Goal: Information Seeking & Learning: Check status

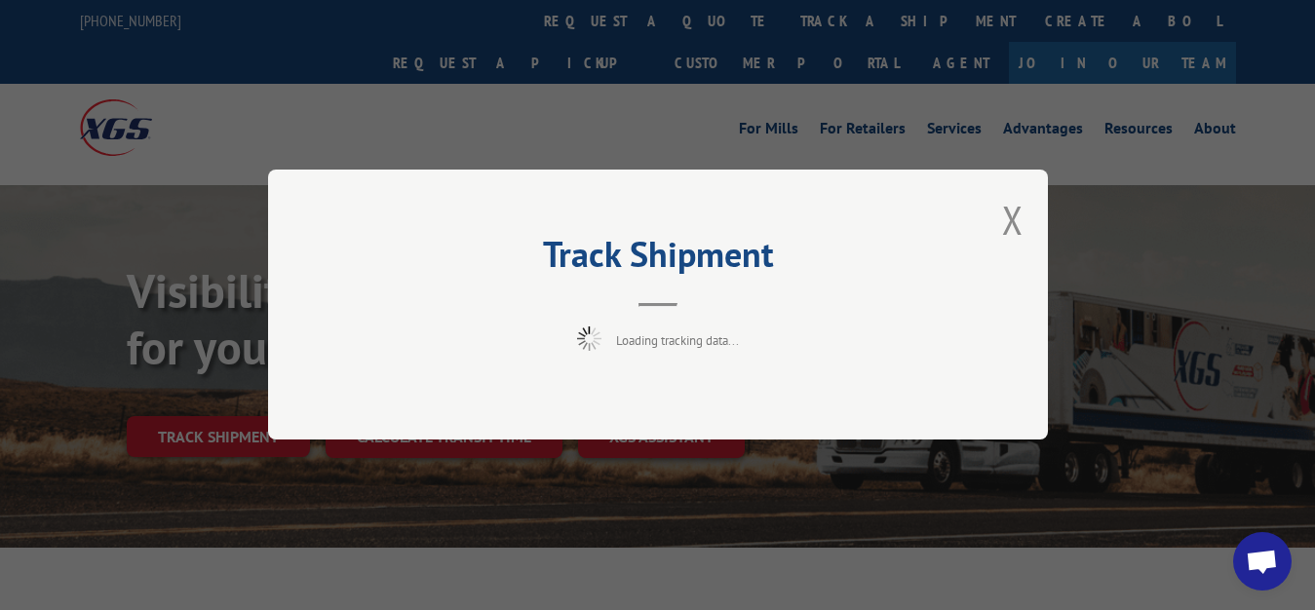
scroll to position [99, 0]
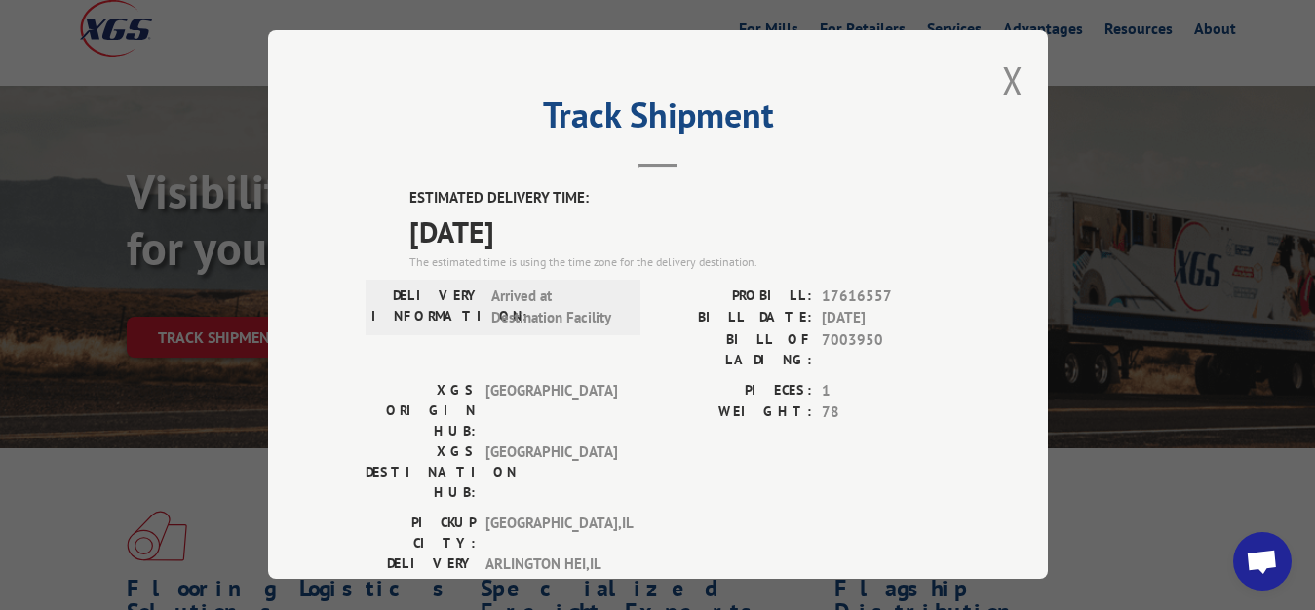
drag, startPoint x: 991, startPoint y: 74, endPoint x: 865, endPoint y: 197, distance: 175.8
click at [1002, 80] on button "Close modal" at bounding box center [1012, 81] width 21 height 52
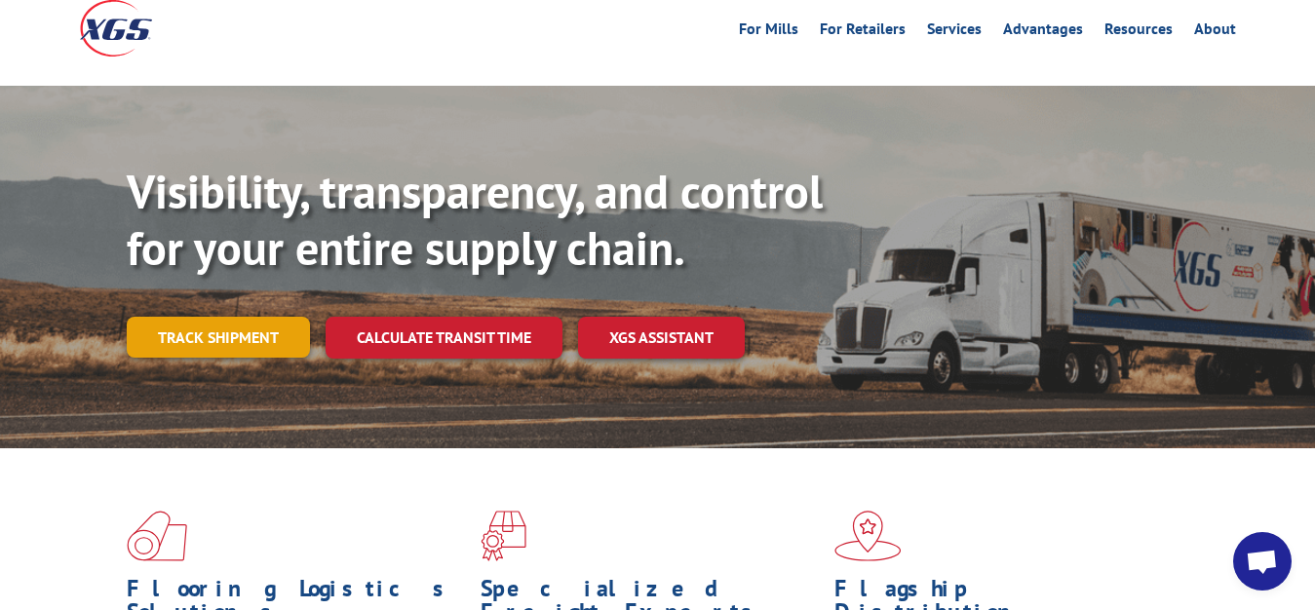
click at [220, 317] on link "Track shipment" at bounding box center [218, 337] width 183 height 41
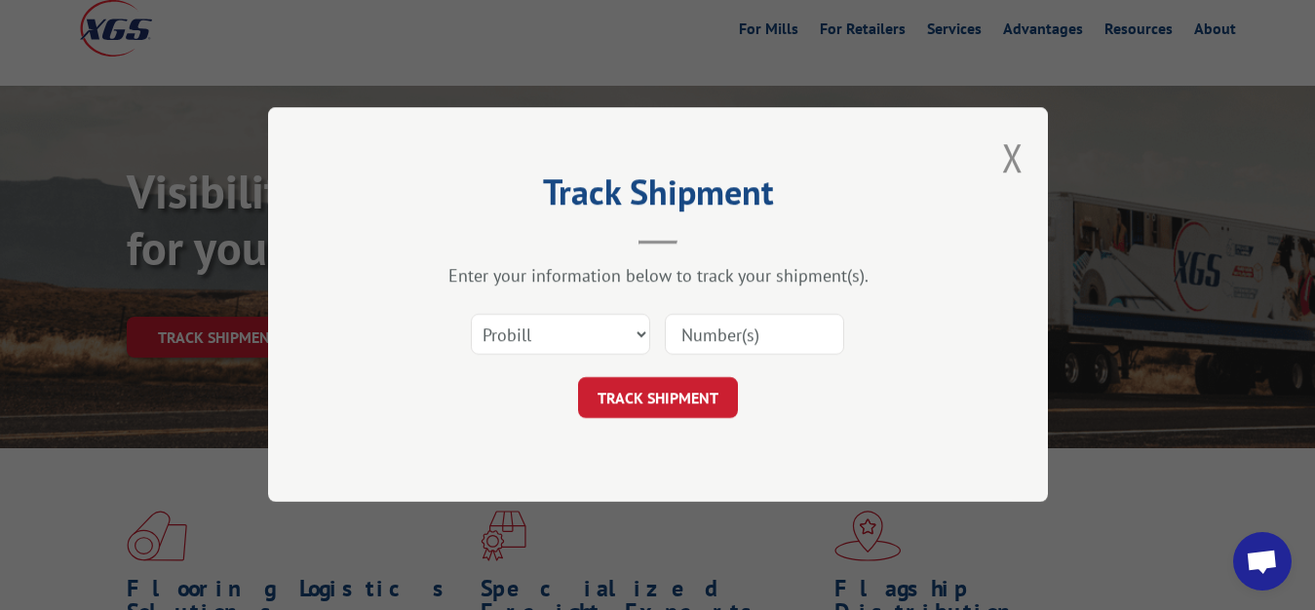
click at [523, 306] on div "Select category... Probill BOL PO" at bounding box center [658, 335] width 585 height 64
click at [471, 315] on select "Select category... Probill BOL PO" at bounding box center [560, 335] width 179 height 41
select select "bol"
click option "BOL" at bounding box center [0, 0] width 0 height 0
drag, startPoint x: 727, startPoint y: 334, endPoint x: 816, endPoint y: 176, distance: 181.2
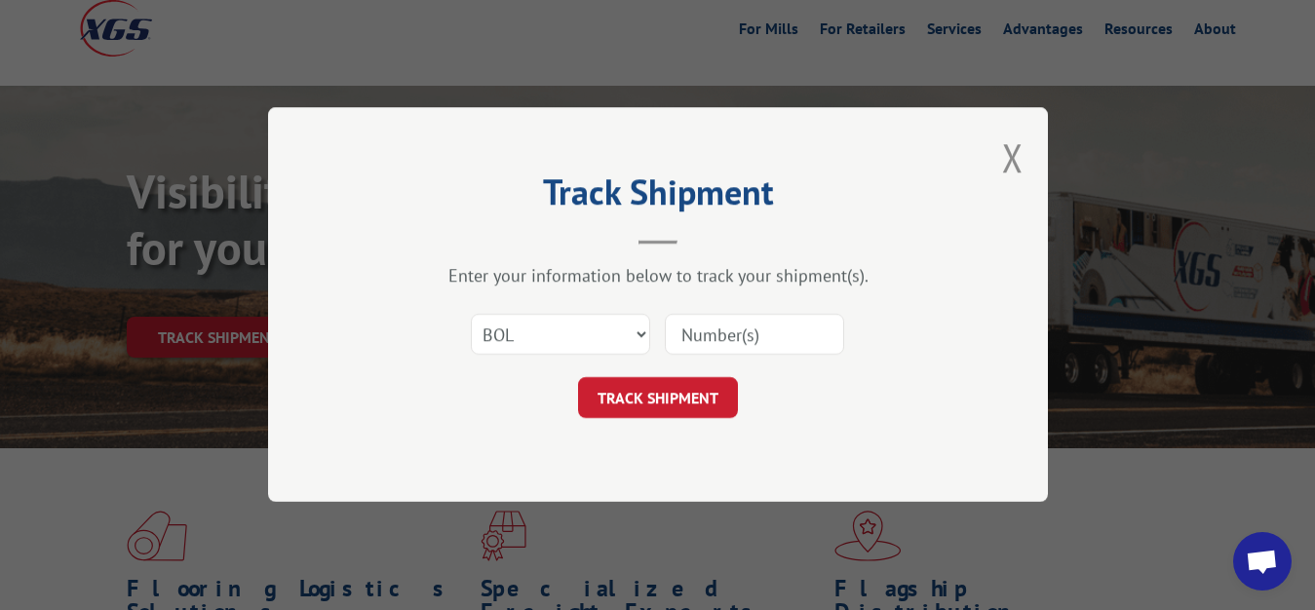
click at [731, 330] on input at bounding box center [754, 335] width 179 height 41
type input "7003953"
click button "TRACK SHIPMENT" at bounding box center [658, 398] width 160 height 41
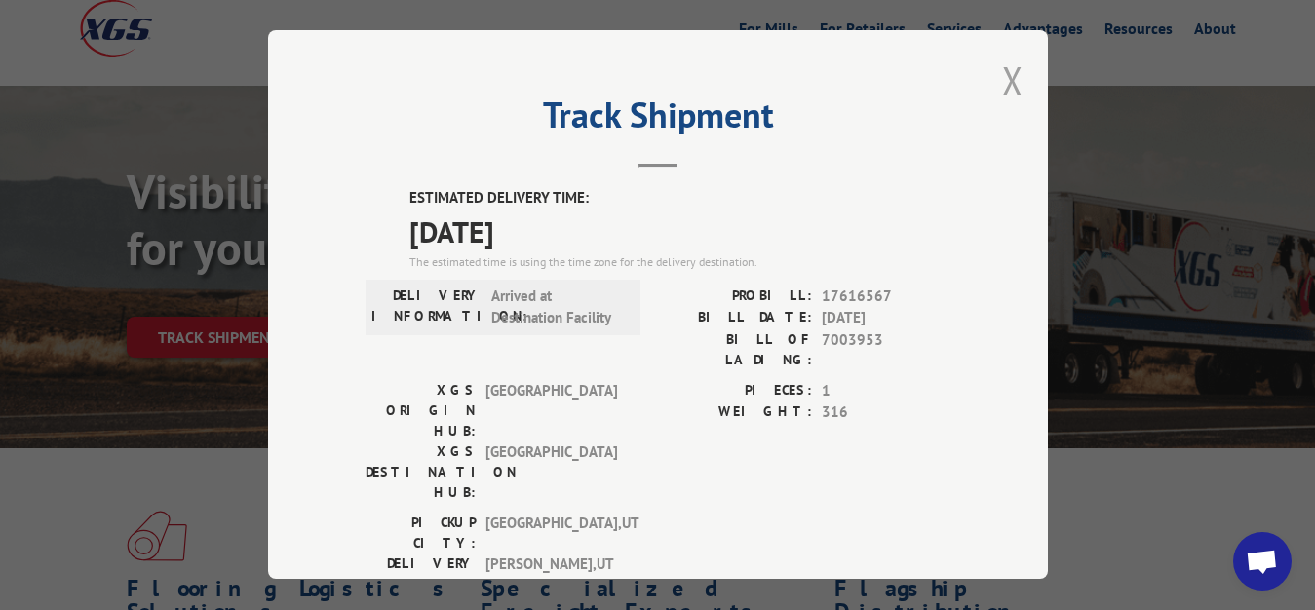
click at [1002, 71] on button "Close modal" at bounding box center [1012, 81] width 21 height 52
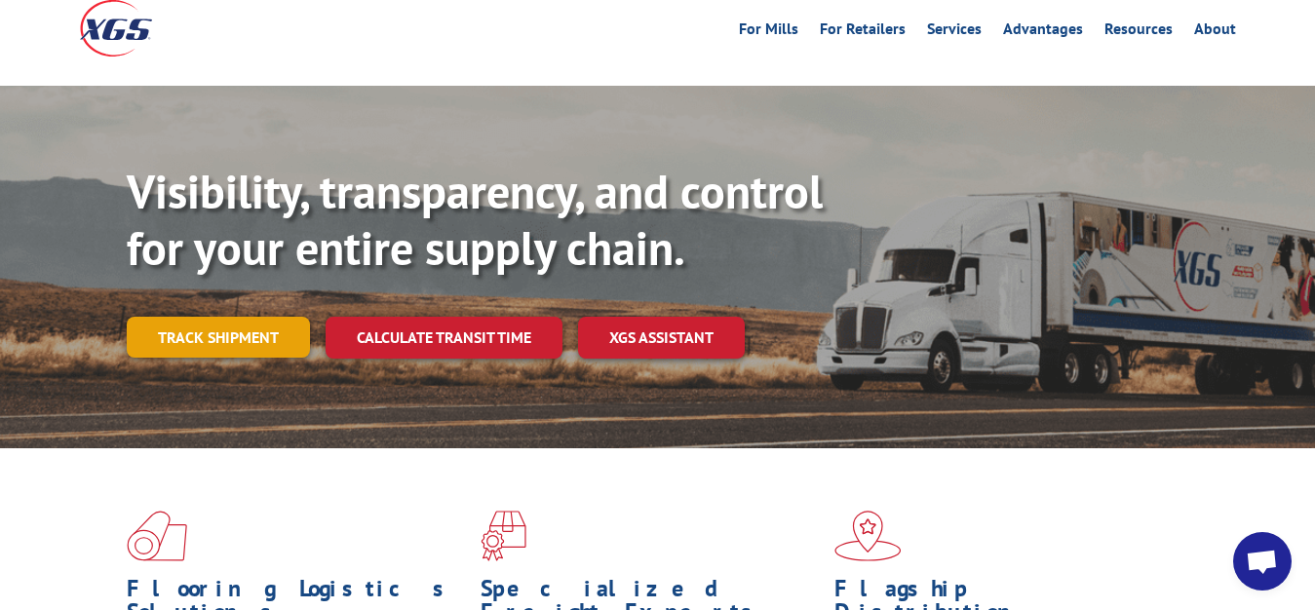
click at [201, 317] on link "Track shipment" at bounding box center [218, 337] width 183 height 41
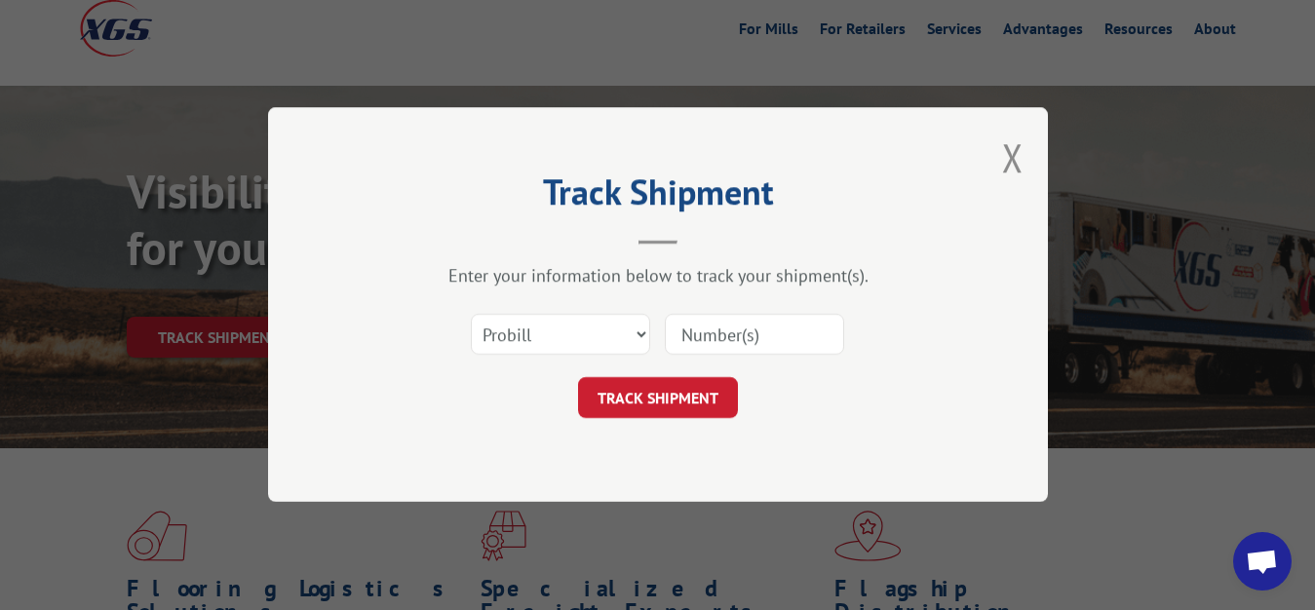
drag, startPoint x: 565, startPoint y: 314, endPoint x: 559, endPoint y: 363, distance: 49.1
click at [564, 315] on div "Select category... Probill BOL PO" at bounding box center [560, 335] width 177 height 45
click at [471, 315] on select "Select category... Probill BOL PO" at bounding box center [560, 335] width 179 height 41
select select "bol"
click option "BOL" at bounding box center [0, 0] width 0 height 0
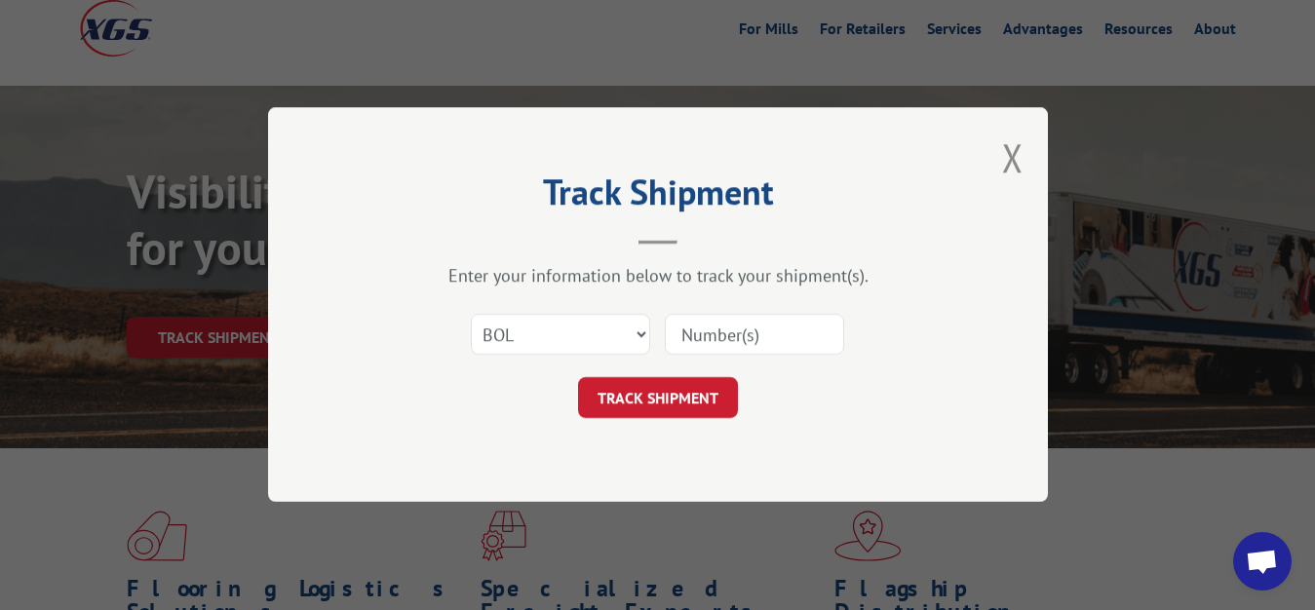
drag, startPoint x: 670, startPoint y: 354, endPoint x: 684, endPoint y: 340, distance: 19.3
click at [671, 351] on input at bounding box center [754, 335] width 179 height 41
type input "7003951"
click button "TRACK SHIPMENT" at bounding box center [658, 398] width 160 height 41
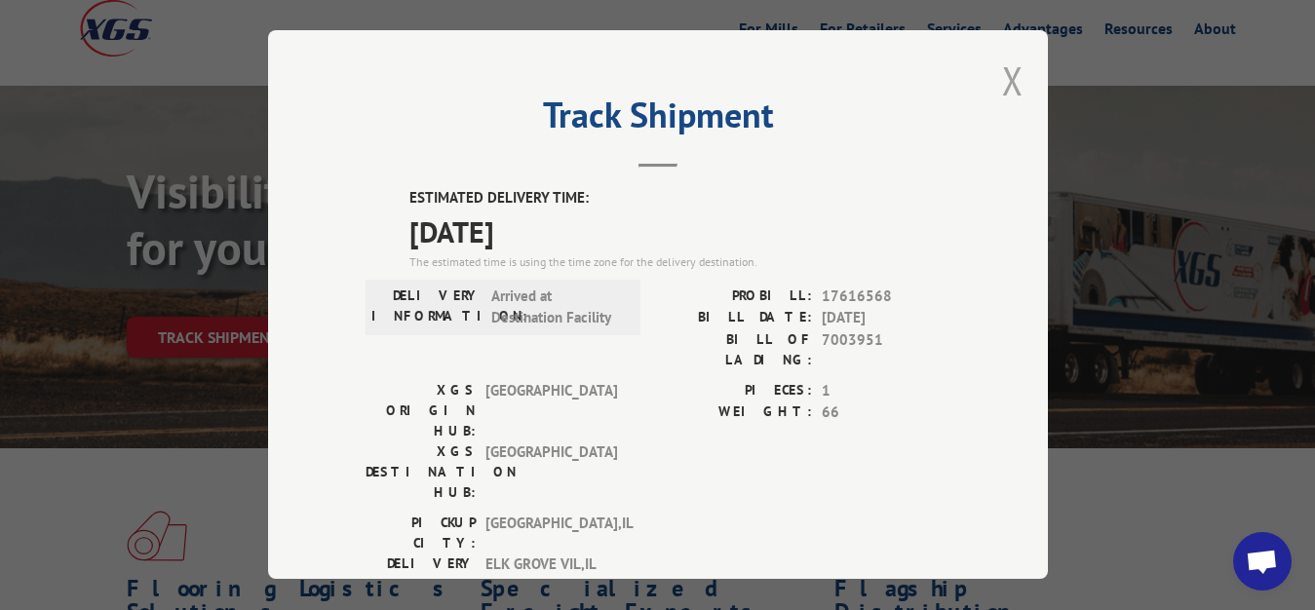
click at [1002, 74] on button "Close modal" at bounding box center [1012, 81] width 21 height 52
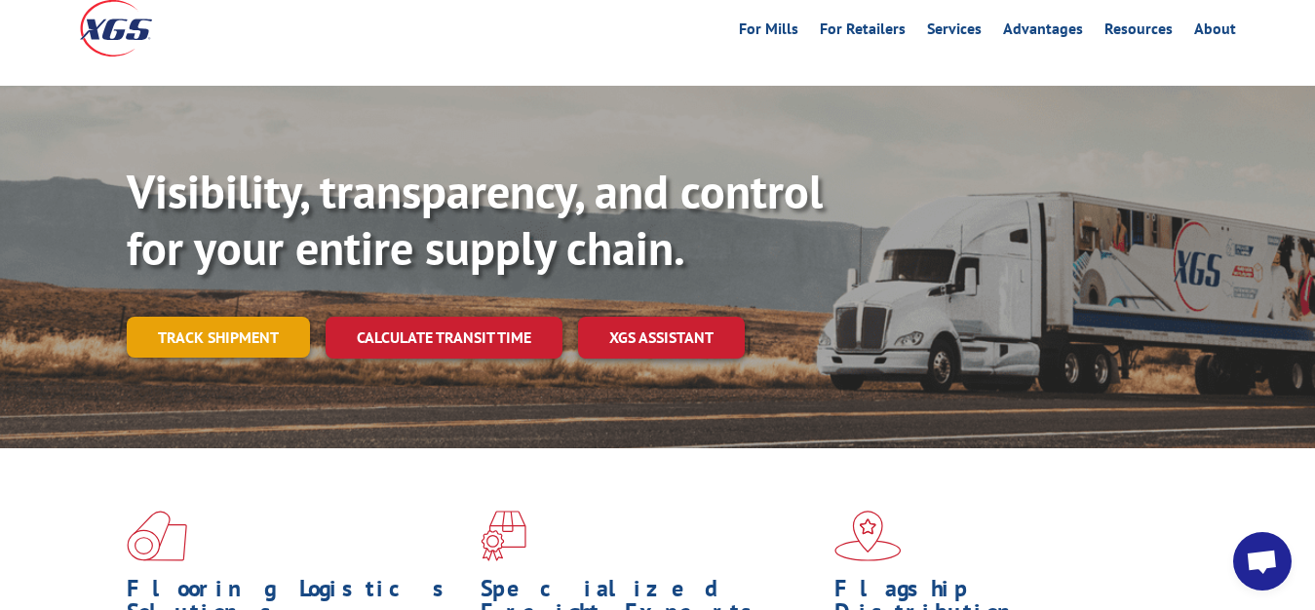
click at [218, 317] on link "Track shipment" at bounding box center [218, 337] width 183 height 41
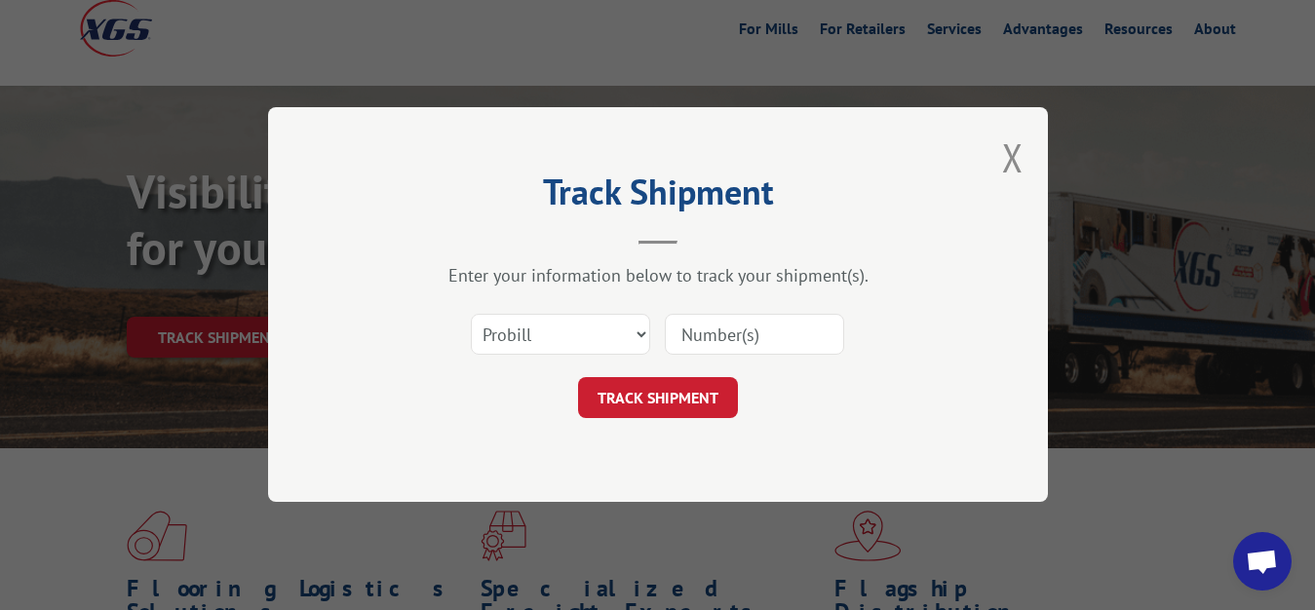
click at [534, 305] on div "Select category... Probill BOL PO" at bounding box center [658, 335] width 585 height 64
click at [471, 315] on select "Select category... Probill BOL PO" at bounding box center [560, 335] width 179 height 41
select select "bol"
click option "BOL" at bounding box center [0, 0] width 0 height 0
click at [792, 333] on input at bounding box center [754, 335] width 179 height 41
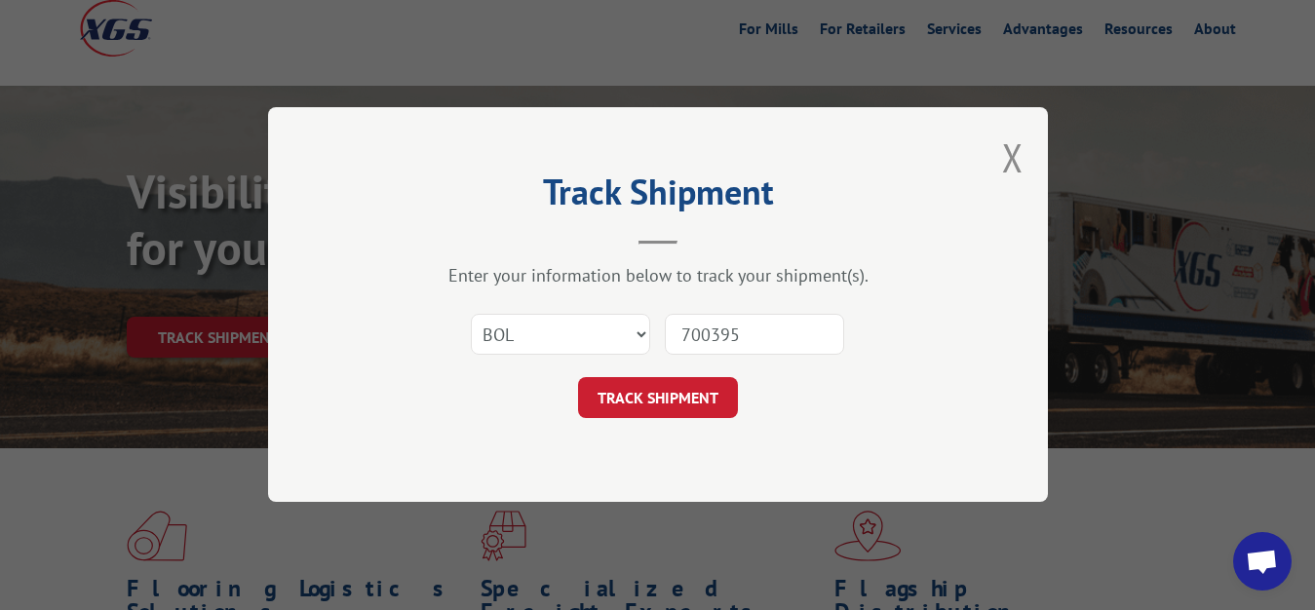
type input "7003952"
click button "TRACK SHIPMENT" at bounding box center [658, 398] width 160 height 41
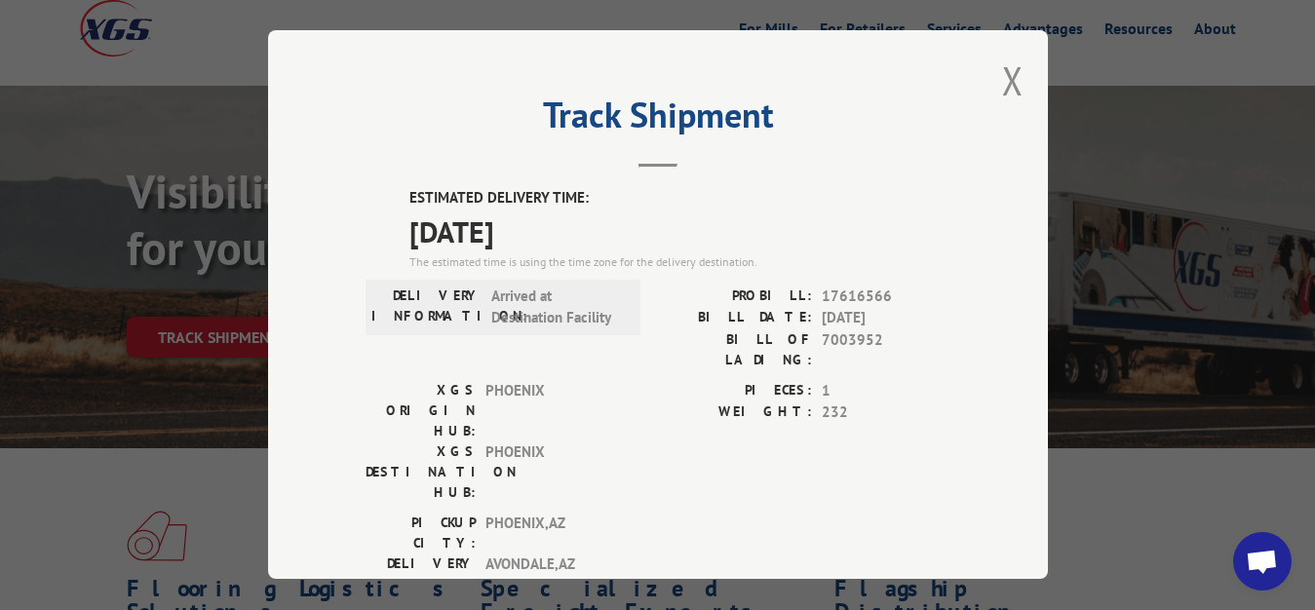
drag, startPoint x: 1002, startPoint y: 70, endPoint x: 783, endPoint y: 207, distance: 258.4
click at [1002, 77] on button "Close modal" at bounding box center [1012, 81] width 21 height 52
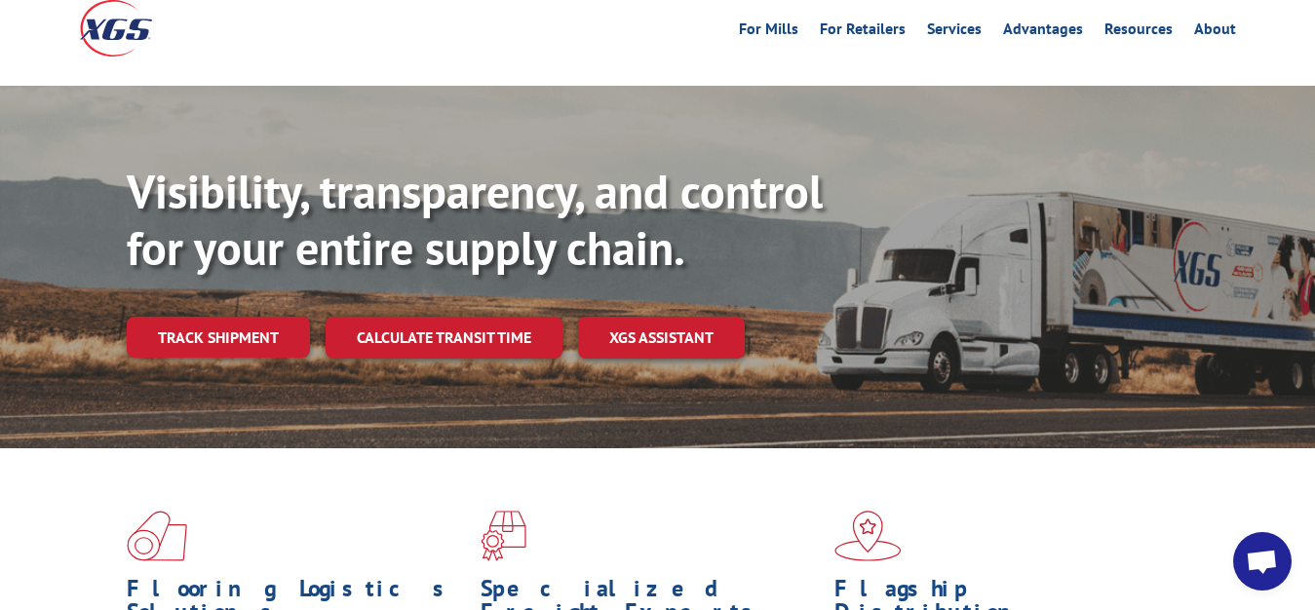
click at [222, 273] on div "Visibility, transparency, and control for your entire supply chain. Track shipm…" at bounding box center [721, 300] width 1189 height 272
click at [234, 317] on link "Track shipment" at bounding box center [218, 337] width 183 height 41
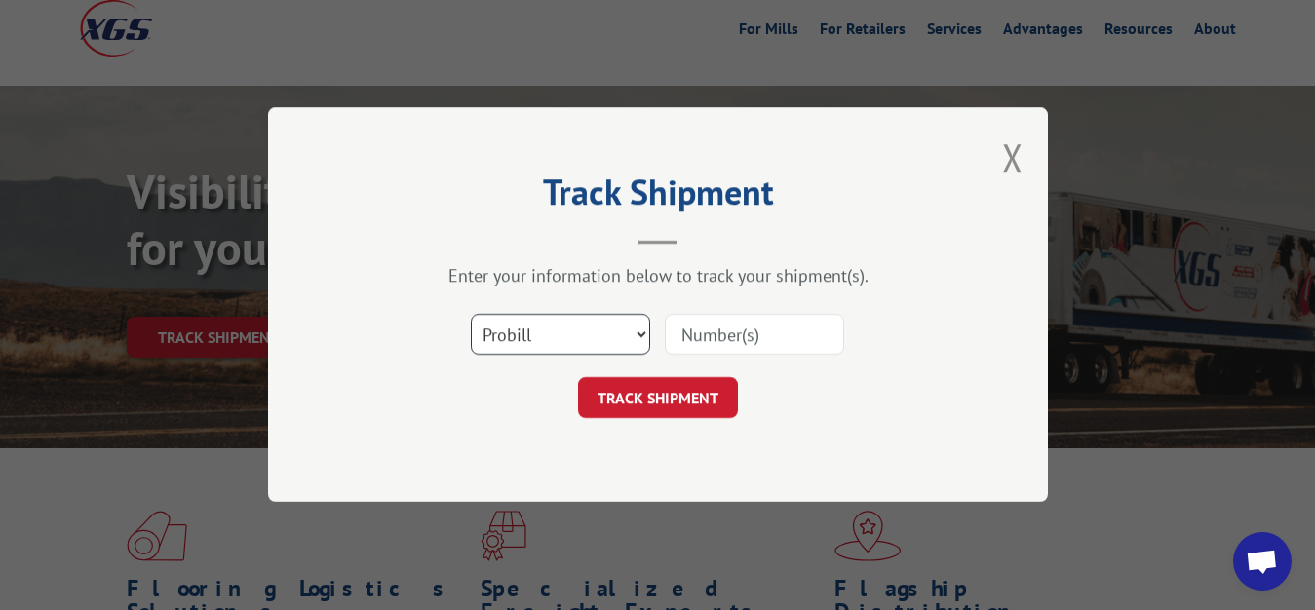
click at [471, 315] on select "Select category... Probill BOL PO" at bounding box center [560, 335] width 179 height 41
select select "bol"
click option "BOL" at bounding box center [0, 0] width 0 height 0
drag, startPoint x: 708, startPoint y: 359, endPoint x: 723, endPoint y: 345, distance: 20.0
click at [719, 353] on div "Select category... Probill BOL PO" at bounding box center [658, 335] width 585 height 64
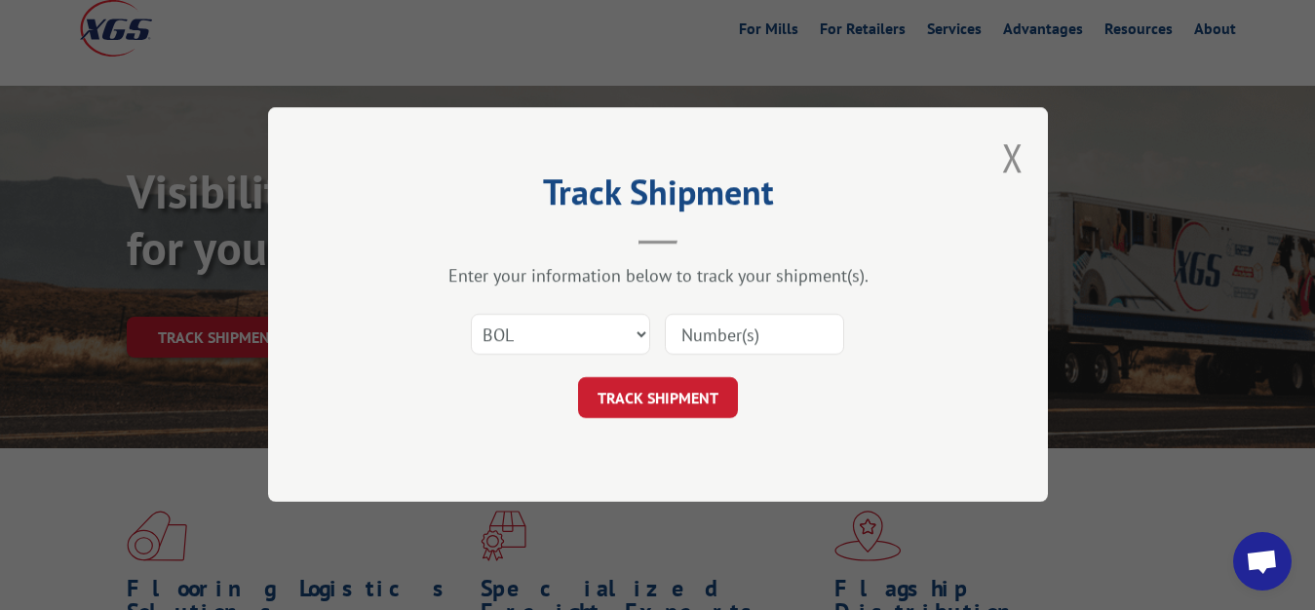
drag, startPoint x: 730, startPoint y: 333, endPoint x: 745, endPoint y: 324, distance: 17.6
click at [740, 328] on input at bounding box center [754, 335] width 179 height 41
